Goal: Information Seeking & Learning: Check status

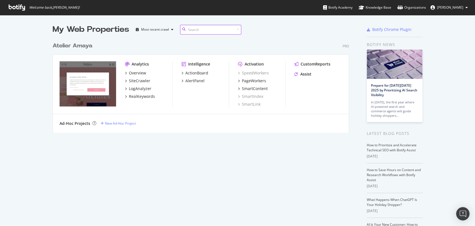
scroll to position [93, 296]
click at [134, 96] on div "RealKeywords" at bounding box center [142, 96] width 26 height 6
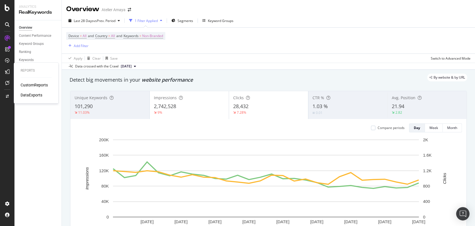
click at [22, 86] on div "CustomReports" at bounding box center [34, 85] width 27 height 6
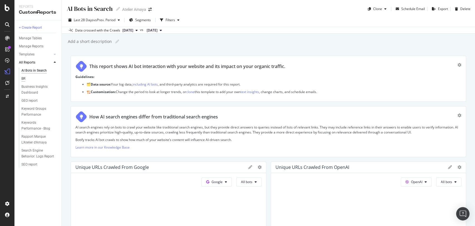
click at [24, 79] on div "BR" at bounding box center [23, 79] width 4 height 6
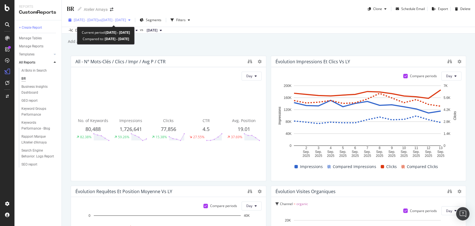
click at [126, 22] on span "vs [DATE] - [DATE]" at bounding box center [112, 20] width 28 height 5
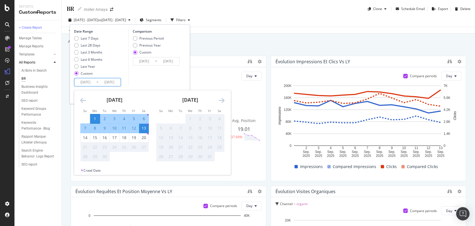
click at [91, 84] on input "[DATE]" at bounding box center [85, 82] width 22 height 8
click at [111, 80] on input "[DATE]" at bounding box center [109, 82] width 22 height 8
click at [119, 81] on input "[DATE]" at bounding box center [109, 82] width 22 height 8
click at [144, 137] on div "20" at bounding box center [143, 138] width 9 height 6
type input "[DATE]"
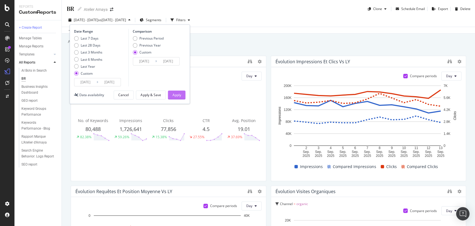
click at [173, 98] on div "Apply" at bounding box center [176, 95] width 9 height 8
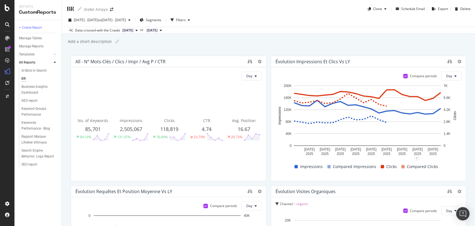
click at [164, 33] on button "[DATE]" at bounding box center [154, 30] width 20 height 7
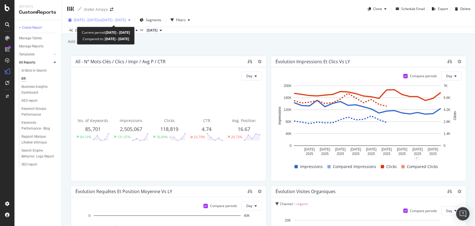
click at [126, 18] on span "vs [DATE] - [DATE]" at bounding box center [112, 20] width 28 height 5
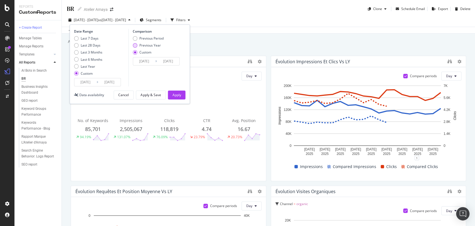
click at [156, 45] on div "Previous Year" at bounding box center [149, 45] width 21 height 5
type input "[DATE]"
click at [174, 93] on div "Apply" at bounding box center [176, 94] width 9 height 5
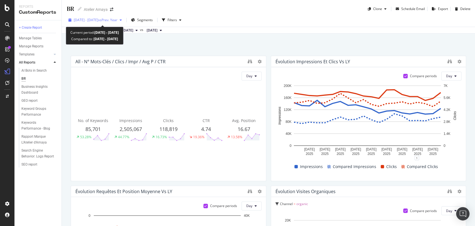
click at [117, 21] on span "vs Prev. Year" at bounding box center [107, 20] width 19 height 5
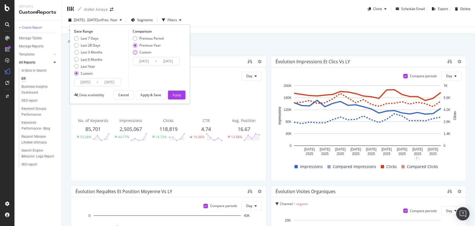
click at [139, 53] on div "Custom" at bounding box center [148, 52] width 31 height 5
click at [140, 56] on div "Previous Period Previous Year Custom" at bounding box center [148, 46] width 31 height 21
click at [141, 63] on input "[DATE]" at bounding box center [144, 61] width 22 height 8
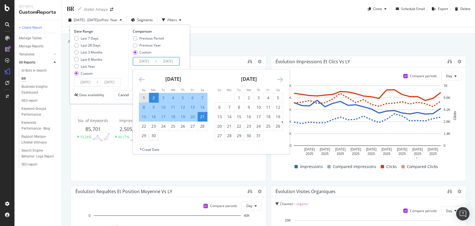
click at [146, 98] on div "1" at bounding box center [143, 98] width 9 height 6
type input "[DATE]"
click at [192, 118] on div "20" at bounding box center [192, 117] width 9 height 6
type input "[DATE]"
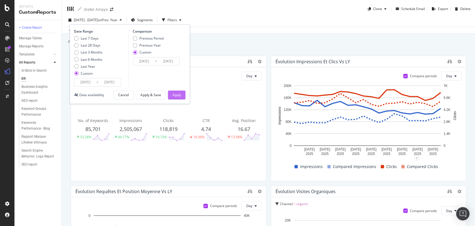
click at [178, 91] on div "Apply" at bounding box center [176, 95] width 9 height 8
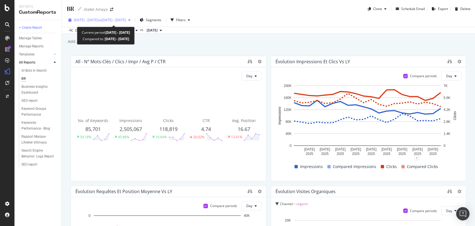
click at [133, 22] on div "[DATE] - [DATE] vs [DATE] - [DATE]" at bounding box center [99, 20] width 66 height 8
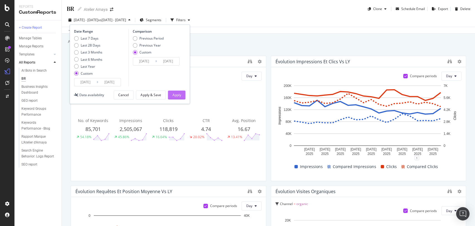
click at [177, 96] on div "Apply" at bounding box center [176, 94] width 9 height 5
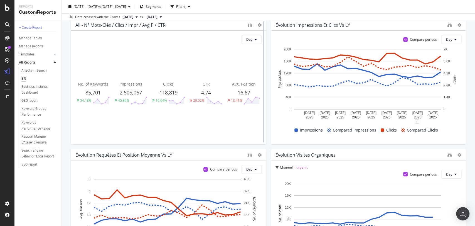
scroll to position [37, 0]
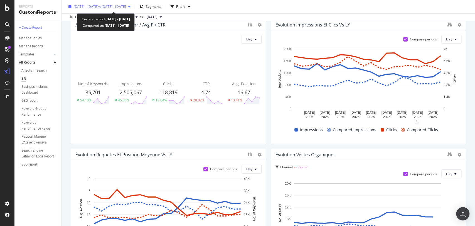
click at [120, 7] on span "vs [DATE] - [DATE]" at bounding box center [112, 6] width 28 height 5
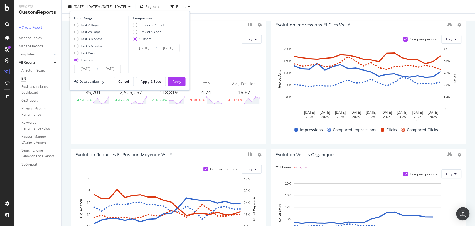
click at [238, 7] on div "[DATE] - [DATE] vs [DATE] - [DATE] Segments Filters Date Range Last 7 Days Last…" at bounding box center [268, 7] width 413 height 11
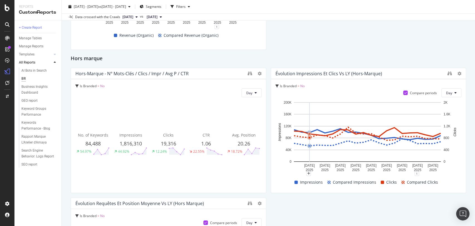
scroll to position [391, 0]
